Goal: Task Accomplishment & Management: Complete application form

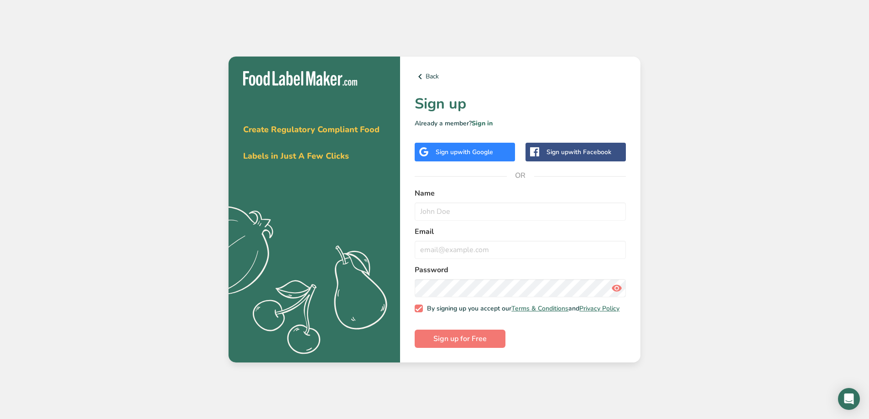
click at [447, 150] on div "Sign up with Google" at bounding box center [464, 152] width 57 height 10
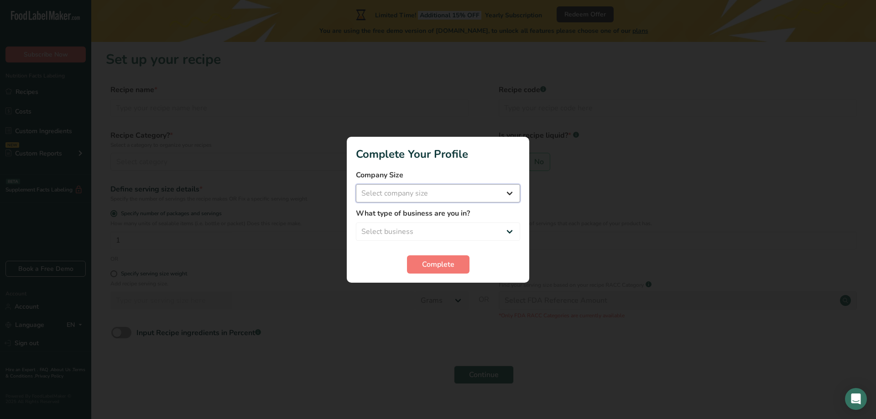
click at [513, 193] on select "Select company size Fewer than 10 Employees 10 to 50 Employees 51 to 500 Employ…" at bounding box center [438, 193] width 164 height 18
select select "3"
click at [356, 184] on select "Select company size Fewer than 10 Employees 10 to 50 Employees 51 to 500 Employ…" at bounding box center [438, 193] width 164 height 18
click at [506, 231] on select "Select business Packaged Food Manufacturer Restaurant & Cafe Bakery Meal Plans …" at bounding box center [438, 232] width 164 height 18
select select "1"
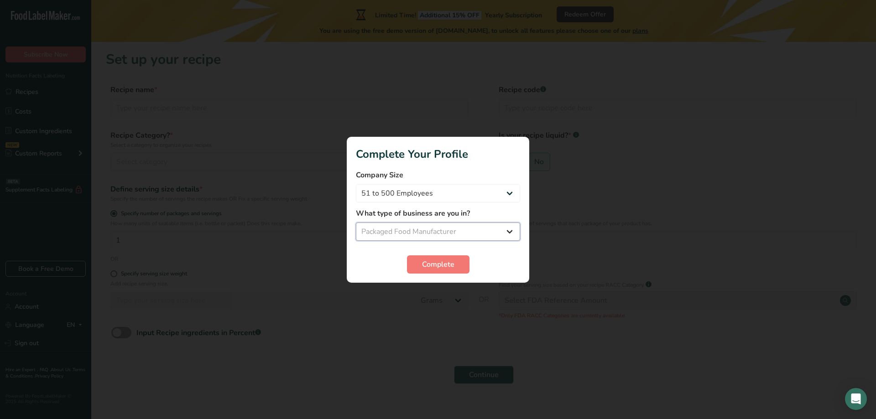
click at [356, 223] on select "Select business Packaged Food Manufacturer Restaurant & Cafe Bakery Meal Plans …" at bounding box center [438, 232] width 164 height 18
click at [440, 263] on span "Complete" at bounding box center [438, 264] width 32 height 11
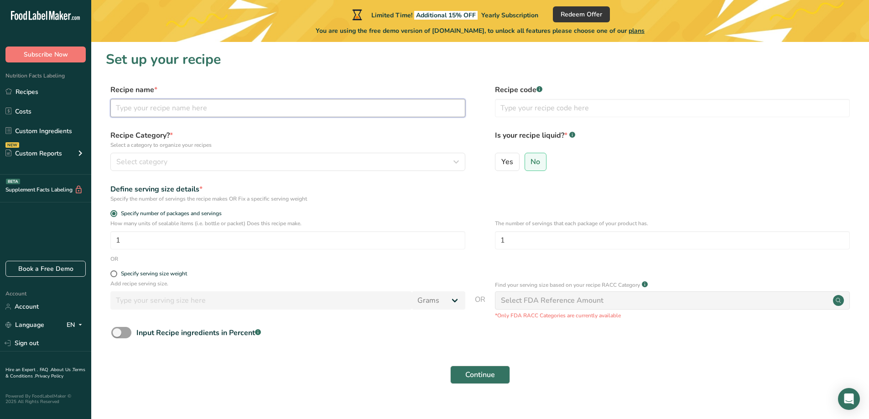
click at [185, 107] on input "text" at bounding box center [287, 108] width 355 height 18
type input "Chi Ngo"
click at [455, 161] on icon "button" at bounding box center [456, 162] width 11 height 16
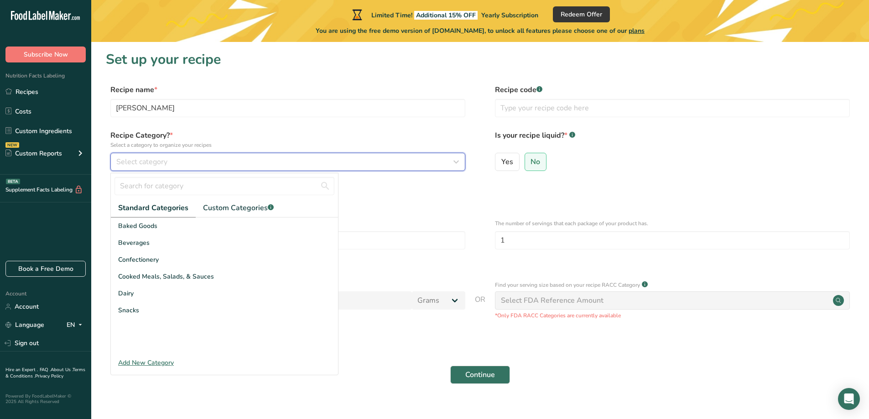
click at [123, 161] on span "Select category" at bounding box center [141, 161] width 51 height 11
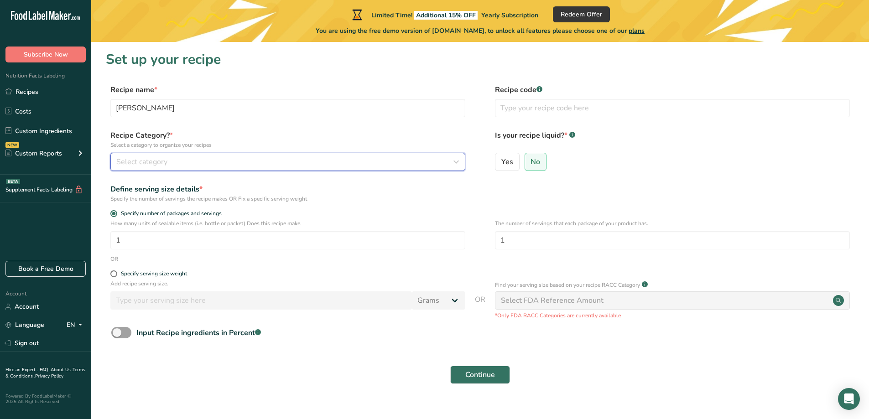
click at [459, 159] on icon "button" at bounding box center [456, 162] width 11 height 16
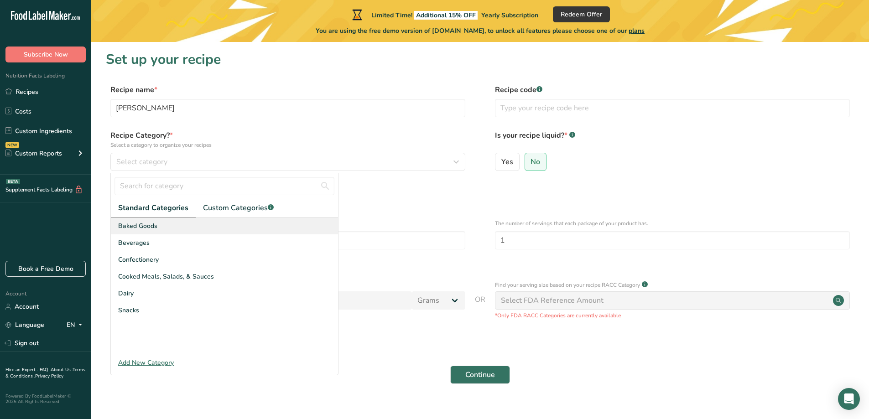
click at [154, 221] on span "Baked Goods" at bounding box center [137, 226] width 39 height 10
